Goal: Subscribe to service/newsletter

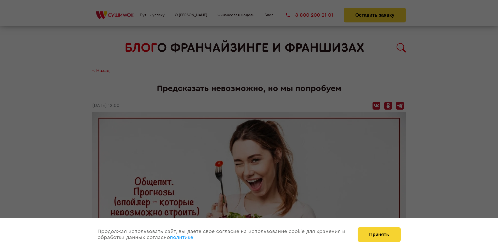
scroll to position [476, 0]
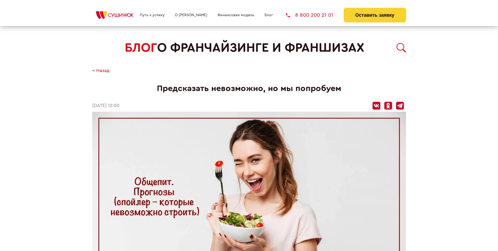
scroll to position [476, 0]
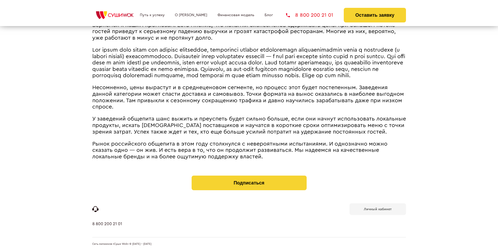
click at [377, 209] on b "Личный кабинет" at bounding box center [378, 209] width 28 height 3
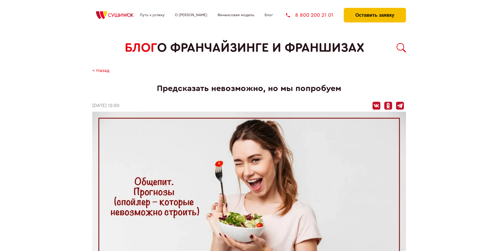
click at [374, 9] on button "Оставить заявку" at bounding box center [375, 15] width 62 height 15
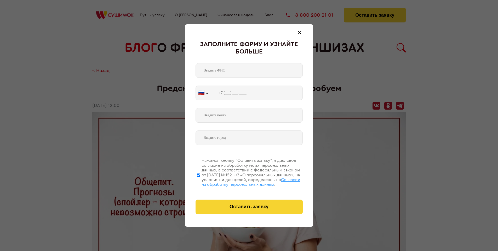
click at [242, 182] on span "Согласии на обработку персональных данных" at bounding box center [250, 182] width 99 height 9
click at [200, 182] on input "Нажимая кнопку “Оставить заявку”, я даю свое согласие на обработку моих персона…" at bounding box center [198, 175] width 3 height 42
checkbox input "false"
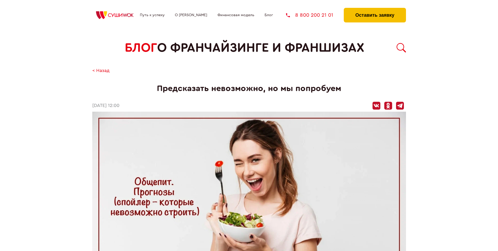
click at [374, 9] on button "Оставить заявку" at bounding box center [375, 15] width 62 height 15
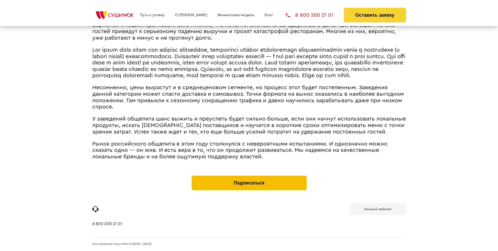
click at [249, 177] on button "Подписаться" at bounding box center [248, 183] width 115 height 15
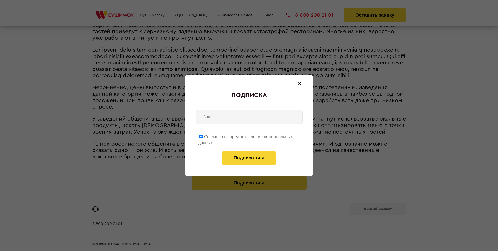
click at [246, 136] on span "Согласен на предоставление персональных данных" at bounding box center [245, 140] width 95 height 10
click at [203, 136] on input "Согласен на предоставление персональных данных" at bounding box center [200, 136] width 3 height 3
checkbox input "false"
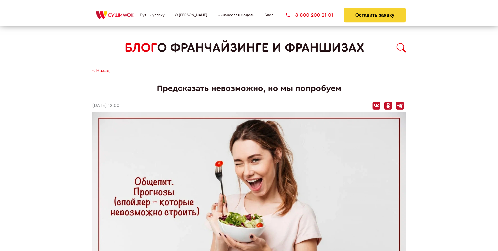
scroll to position [476, 0]
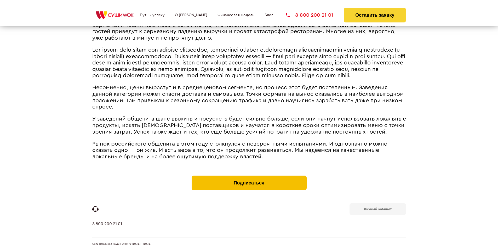
click at [249, 177] on button "Подписаться" at bounding box center [248, 183] width 115 height 15
